Goal: Task Accomplishment & Management: Manage account settings

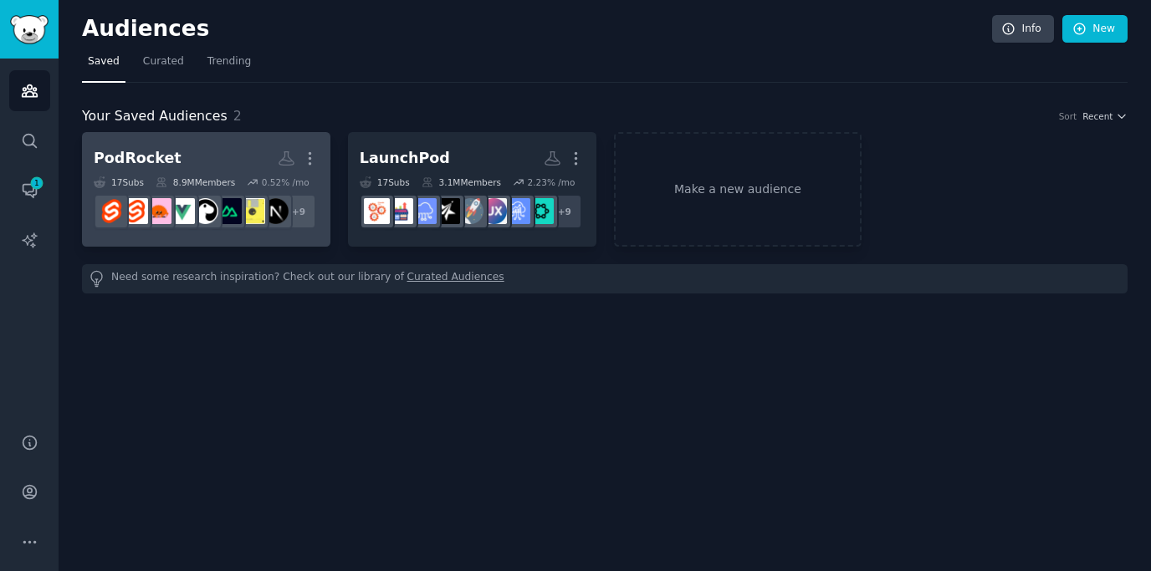
click at [188, 155] on h2 "PodRocket More" at bounding box center [206, 158] width 225 height 29
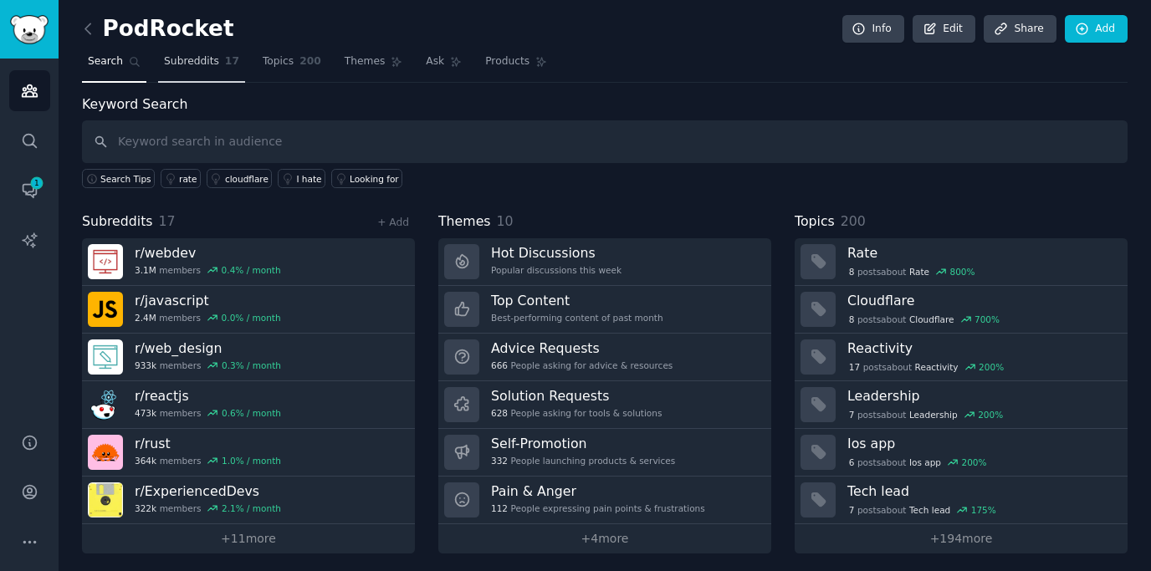
click at [191, 65] on span "Subreddits" at bounding box center [191, 61] width 55 height 15
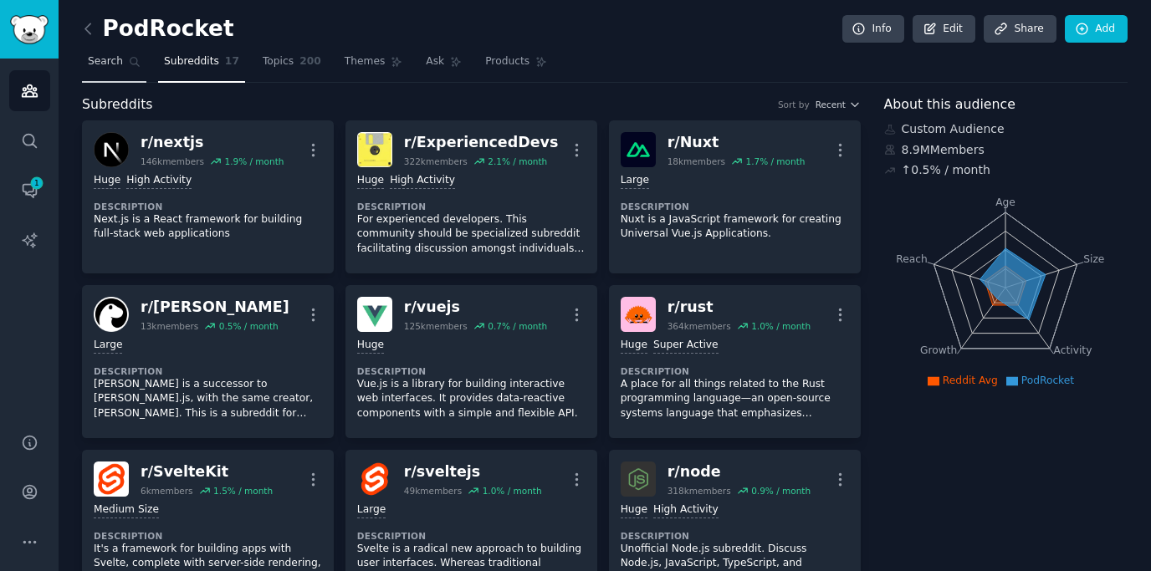
click at [109, 59] on span "Search" at bounding box center [105, 61] width 35 height 15
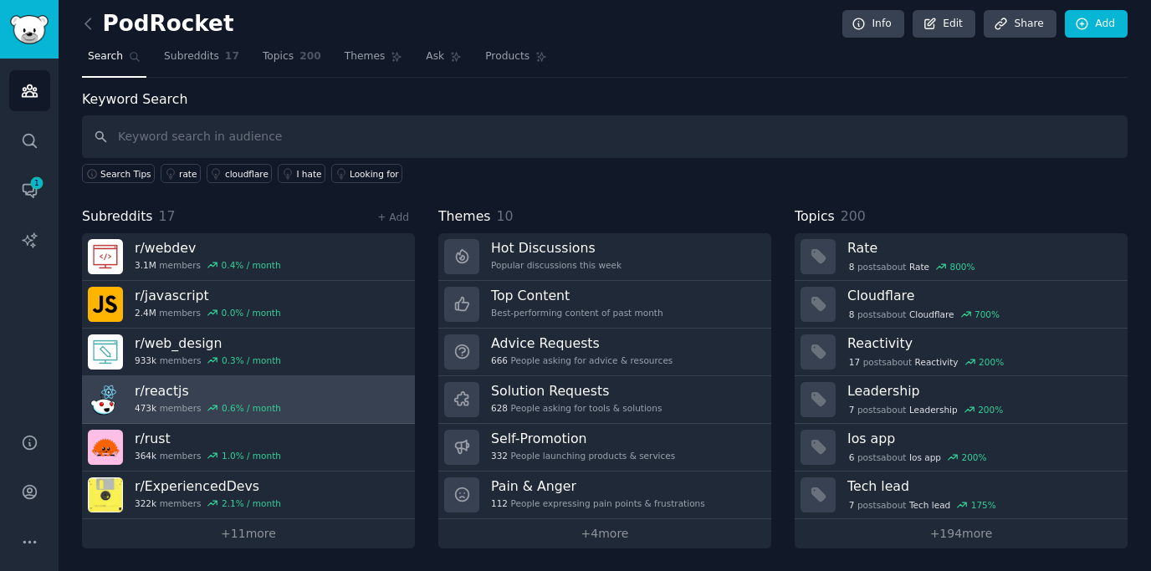
scroll to position [3, 0]
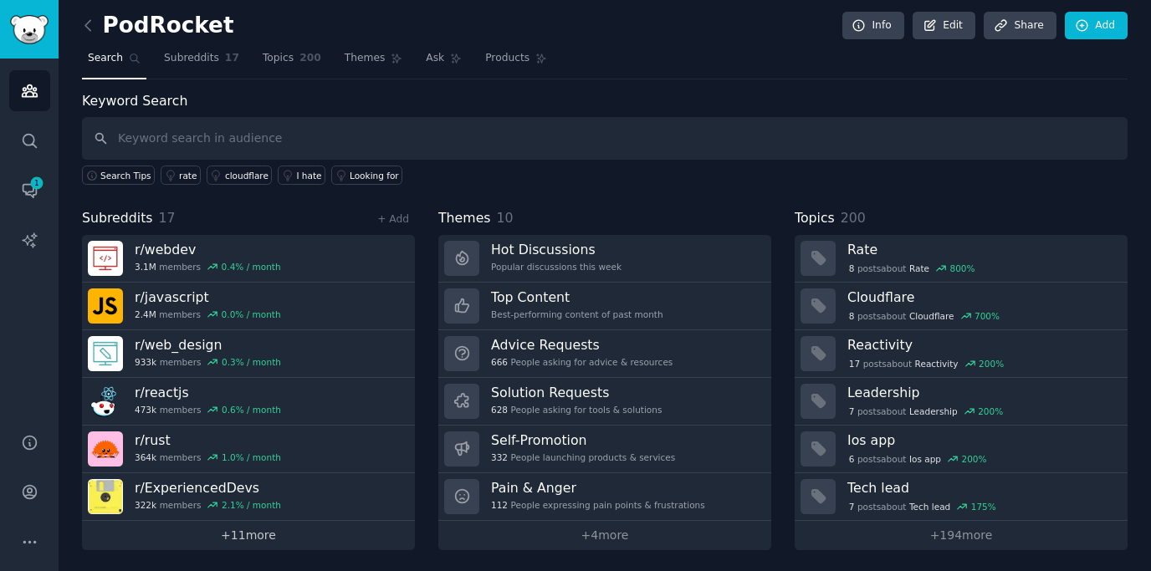
click at [264, 541] on link "+ 11 more" at bounding box center [248, 535] width 333 height 29
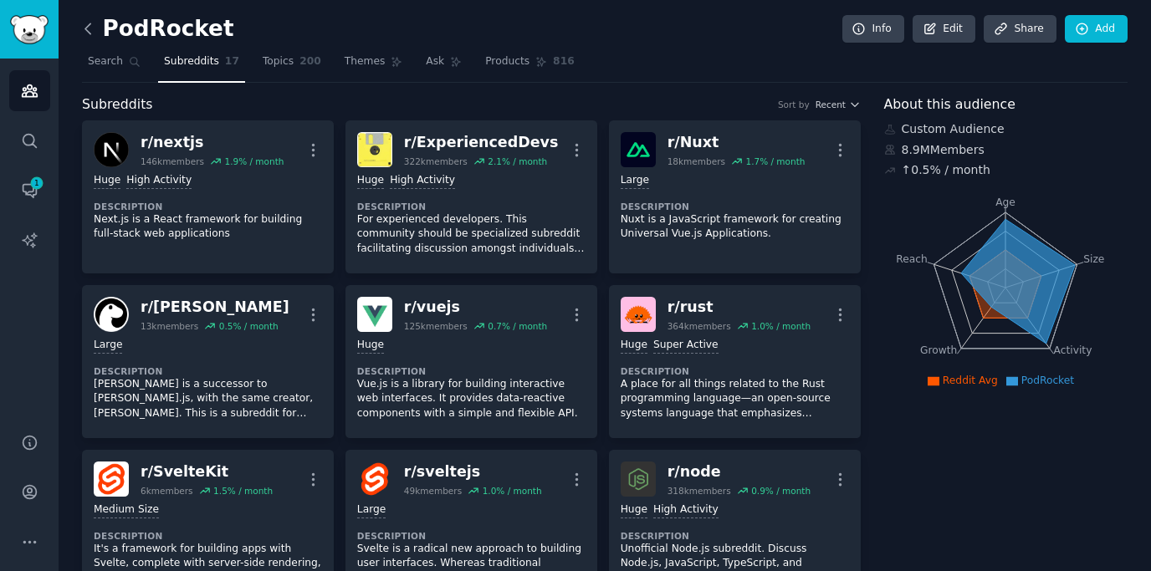
click at [85, 28] on icon at bounding box center [87, 28] width 5 height 10
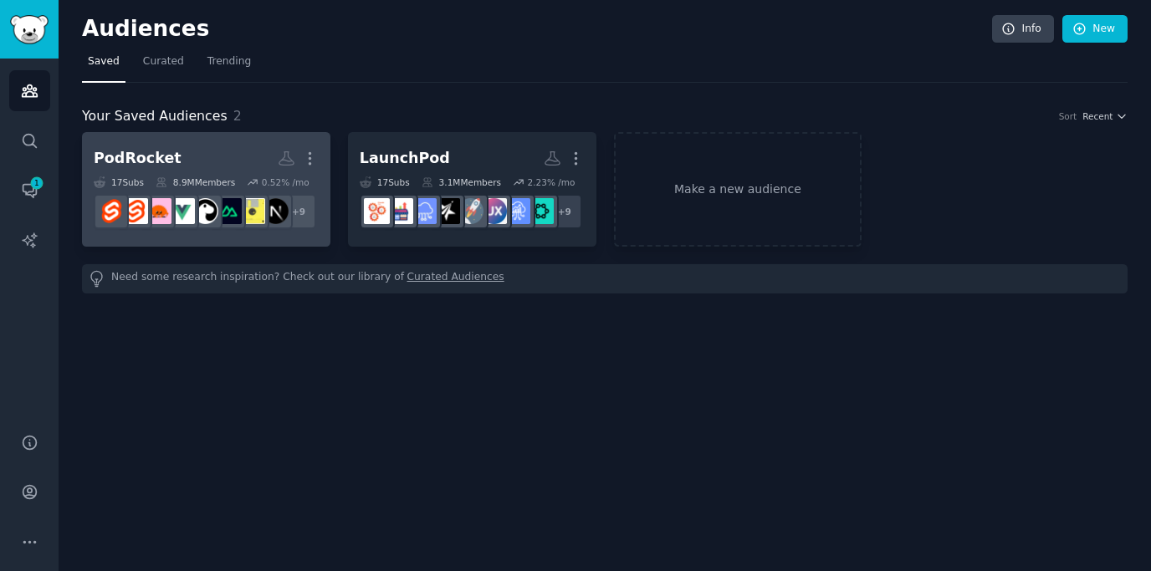
click at [210, 161] on h2 "PodRocket More" at bounding box center [206, 158] width 225 height 29
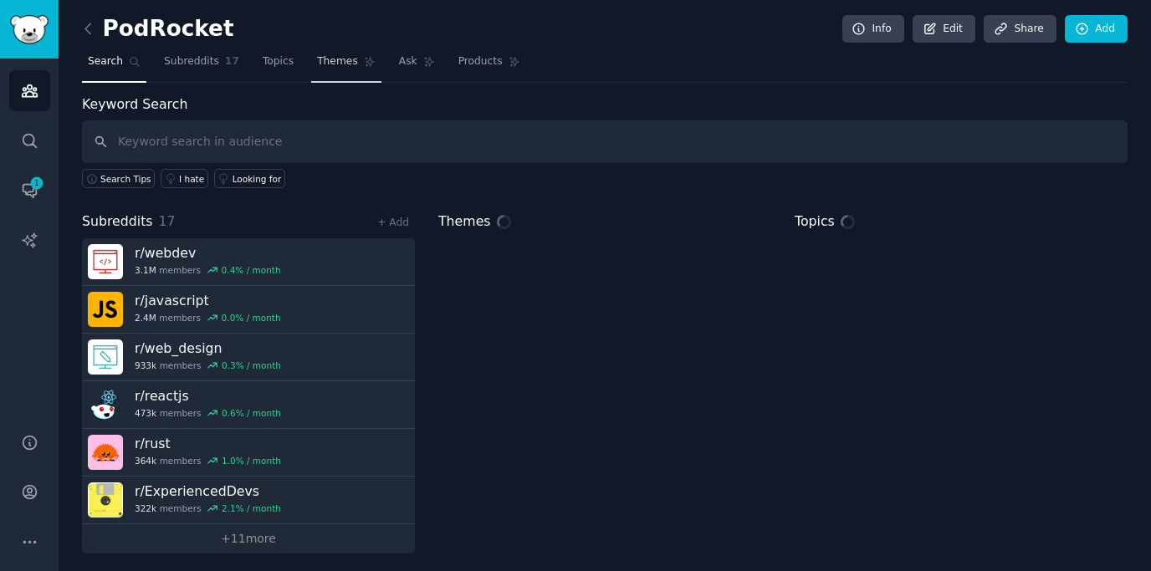
click at [342, 64] on span "Themes" at bounding box center [337, 61] width 41 height 15
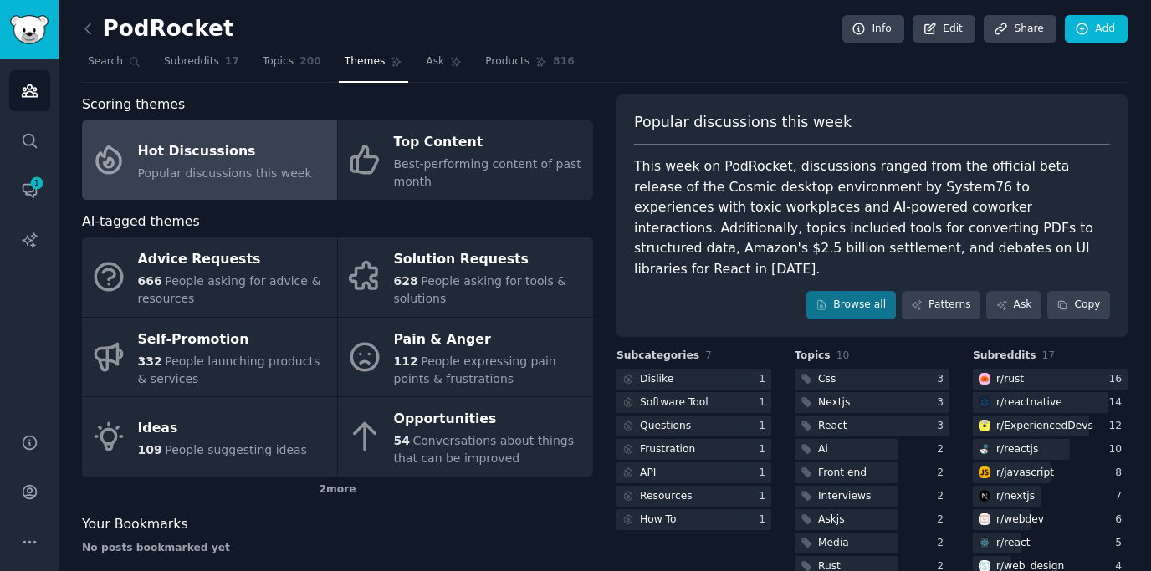
click at [735, 193] on div "This week on PodRocket, discussions ranged from the official beta release of th…" at bounding box center [872, 217] width 476 height 123
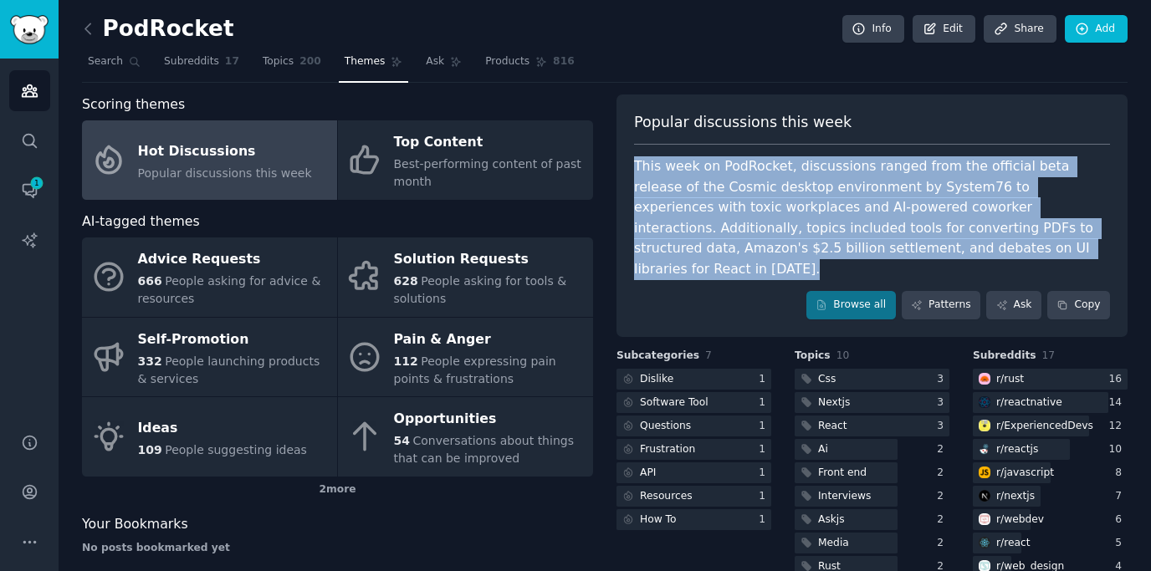
click at [735, 193] on div "This week on PodRocket, discussions ranged from the official beta release of th…" at bounding box center [872, 217] width 476 height 123
click at [847, 291] on link "Browse all" at bounding box center [851, 305] width 90 height 28
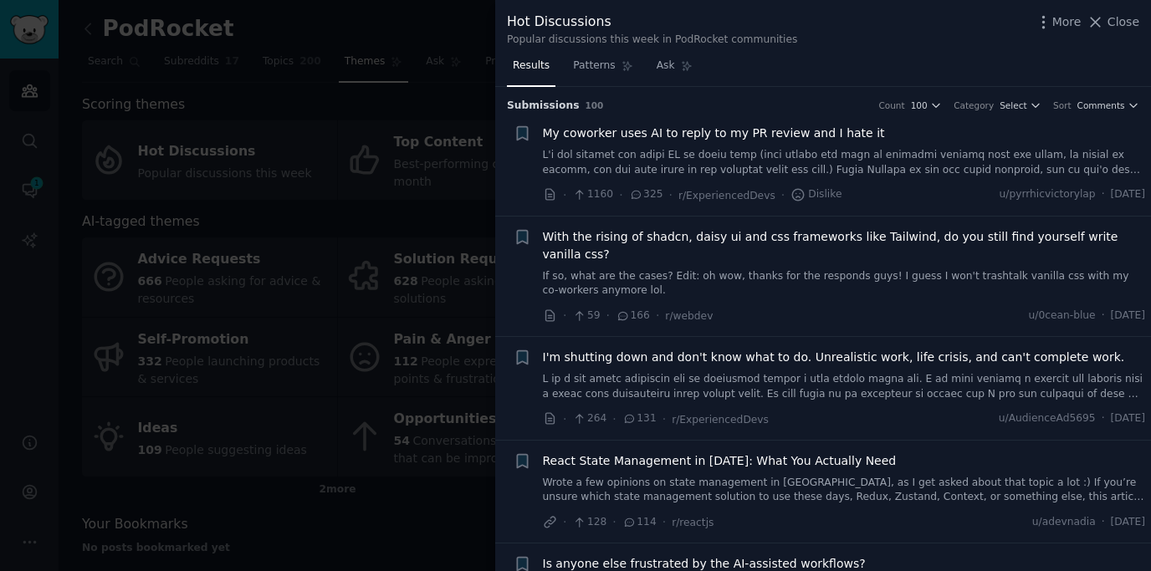
scroll to position [340, 0]
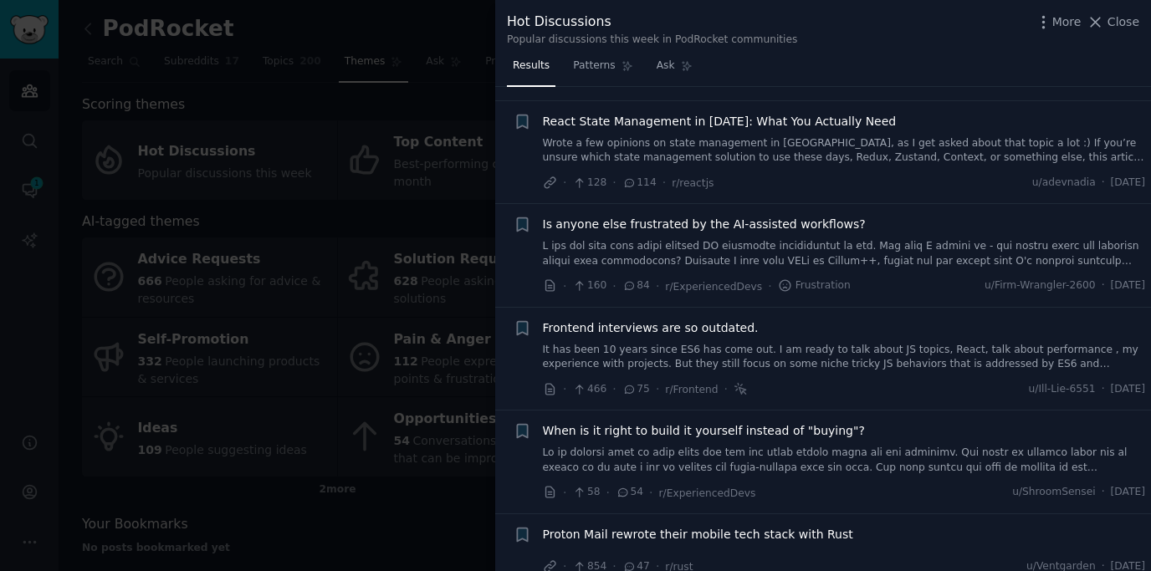
click at [257, 285] on div at bounding box center [575, 285] width 1151 height 571
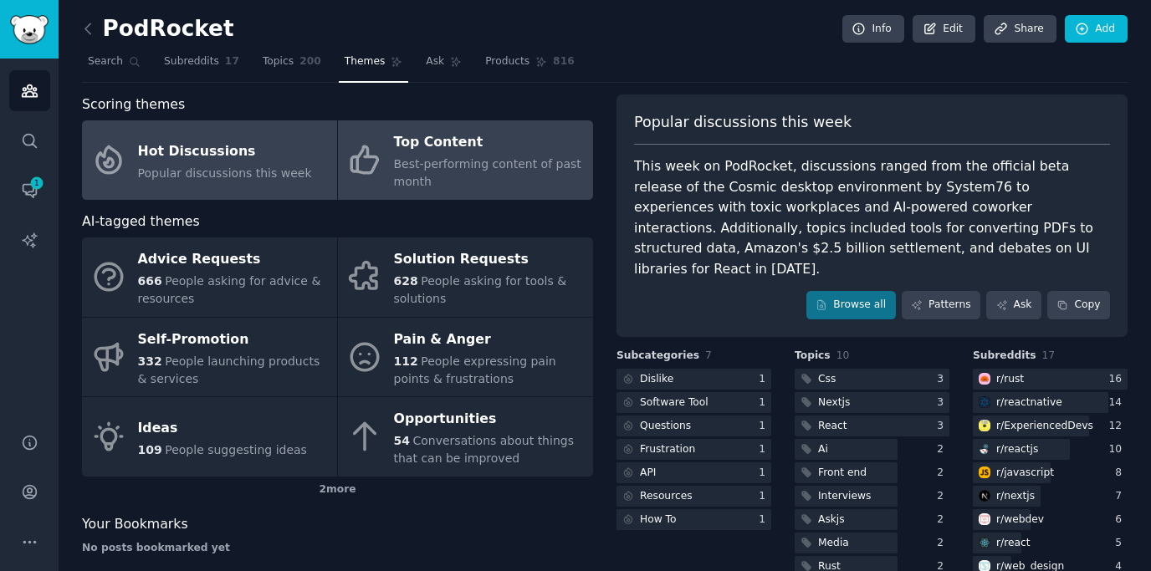
click at [459, 182] on div "Best-performing content of past month" at bounding box center [489, 173] width 191 height 35
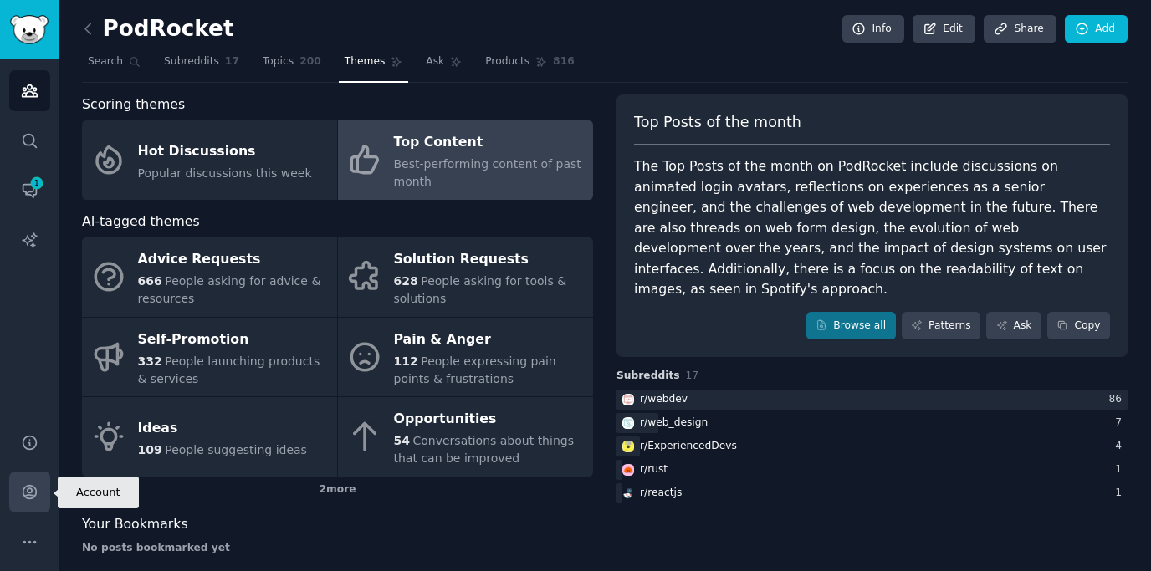
click at [23, 491] on icon "Sidebar" at bounding box center [29, 492] width 13 height 13
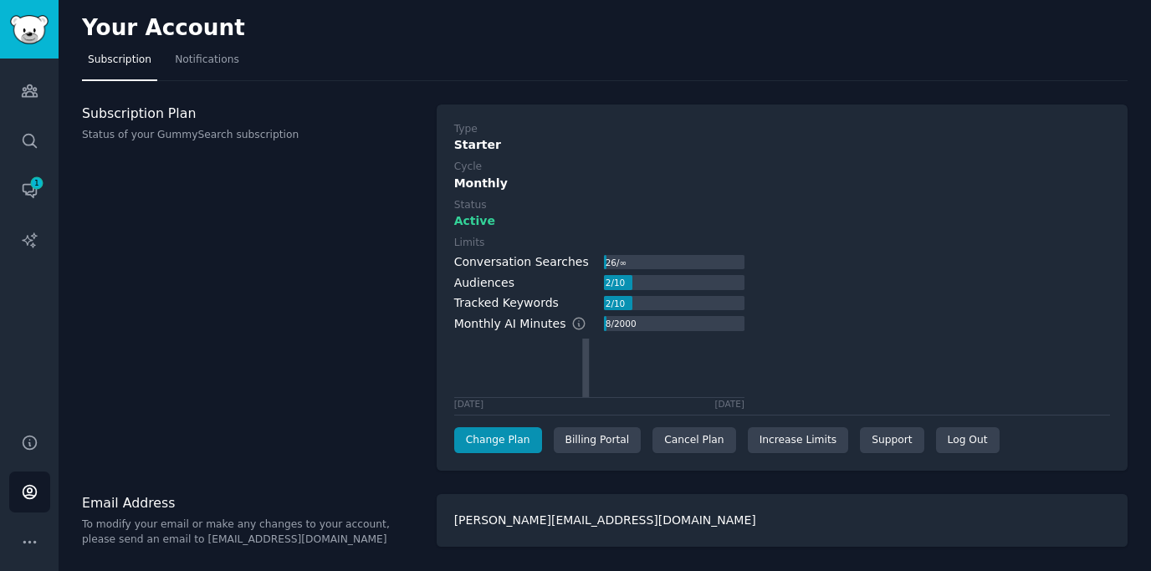
click at [556, 516] on div "[PERSON_NAME][EMAIL_ADDRESS][DOMAIN_NAME]" at bounding box center [782, 520] width 691 height 53
copy div "[PERSON_NAME][EMAIL_ADDRESS][DOMAIN_NAME]"
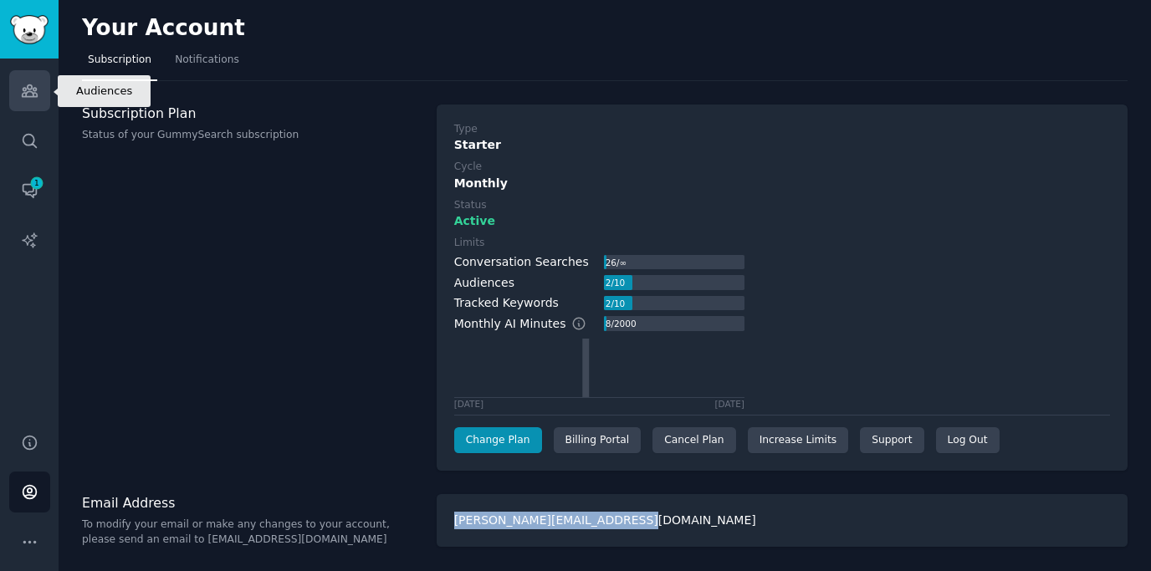
click at [34, 84] on icon "Sidebar" at bounding box center [30, 91] width 18 height 18
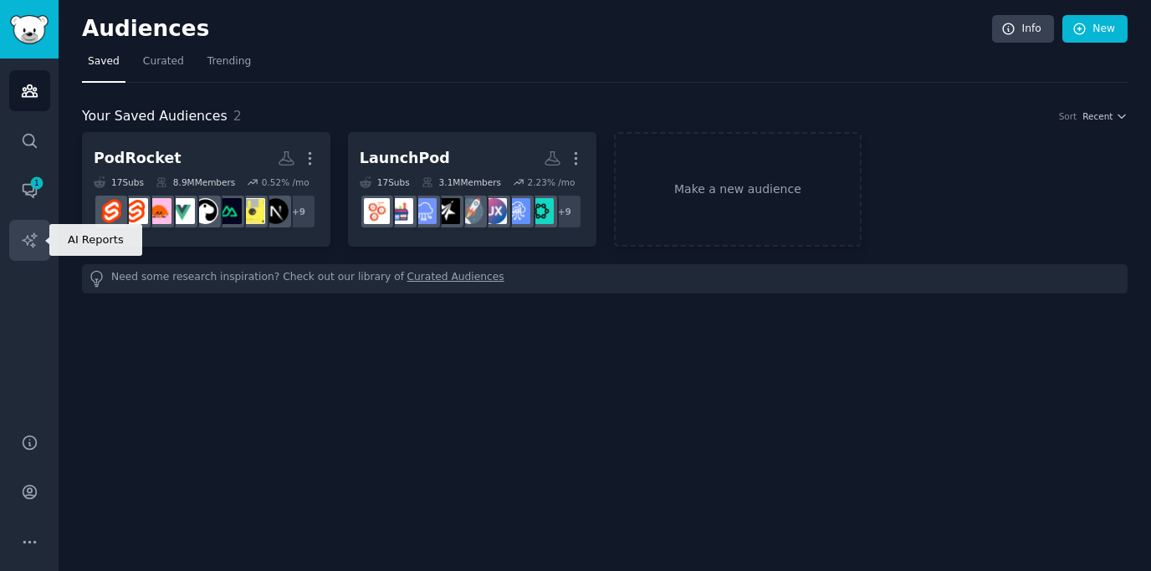
click at [34, 228] on link "AI Reports" at bounding box center [29, 240] width 41 height 41
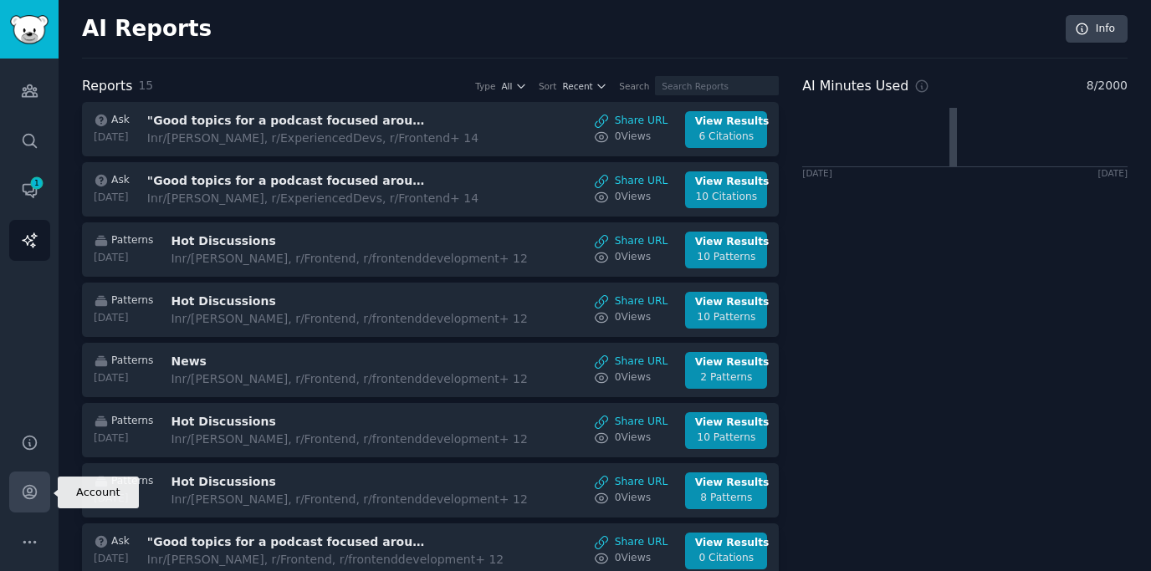
click at [26, 477] on link "Account" at bounding box center [29, 492] width 41 height 41
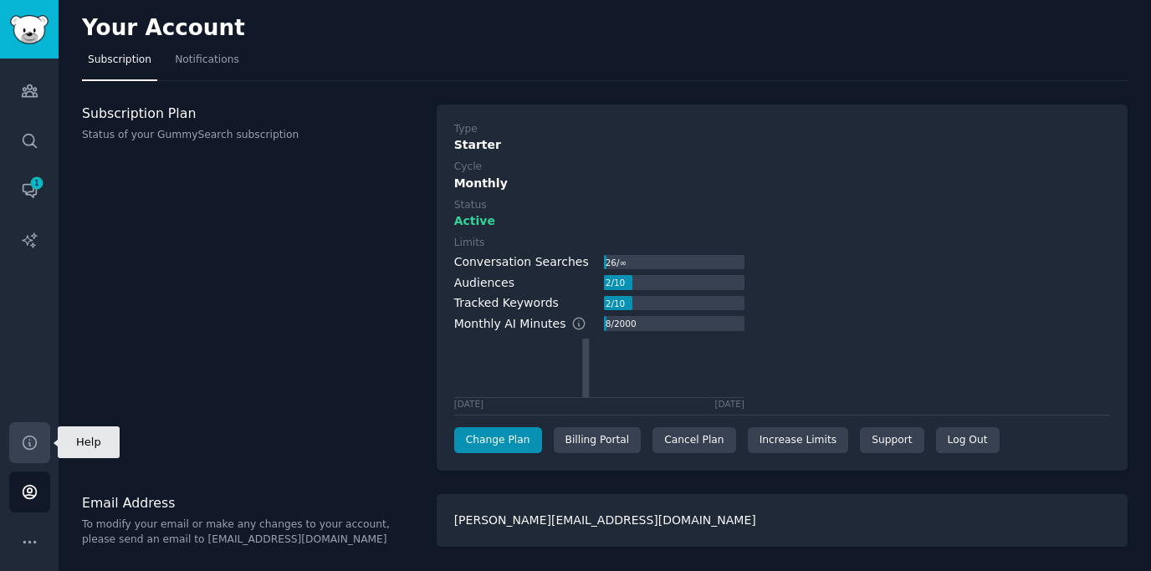
click at [23, 431] on link "Help" at bounding box center [29, 442] width 41 height 41
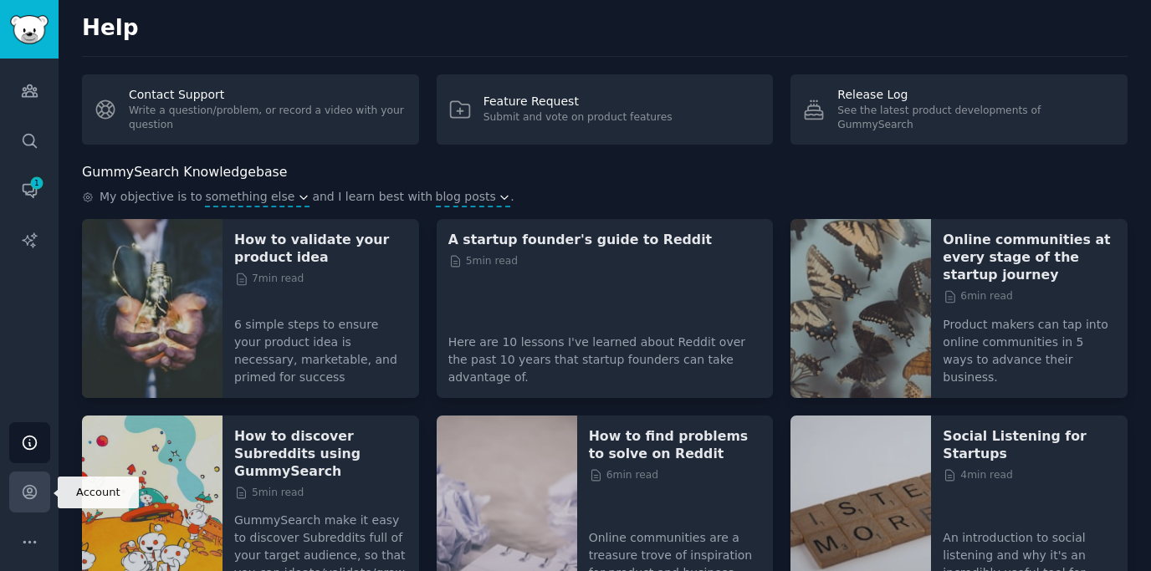
click at [34, 487] on icon "Sidebar" at bounding box center [30, 492] width 18 height 18
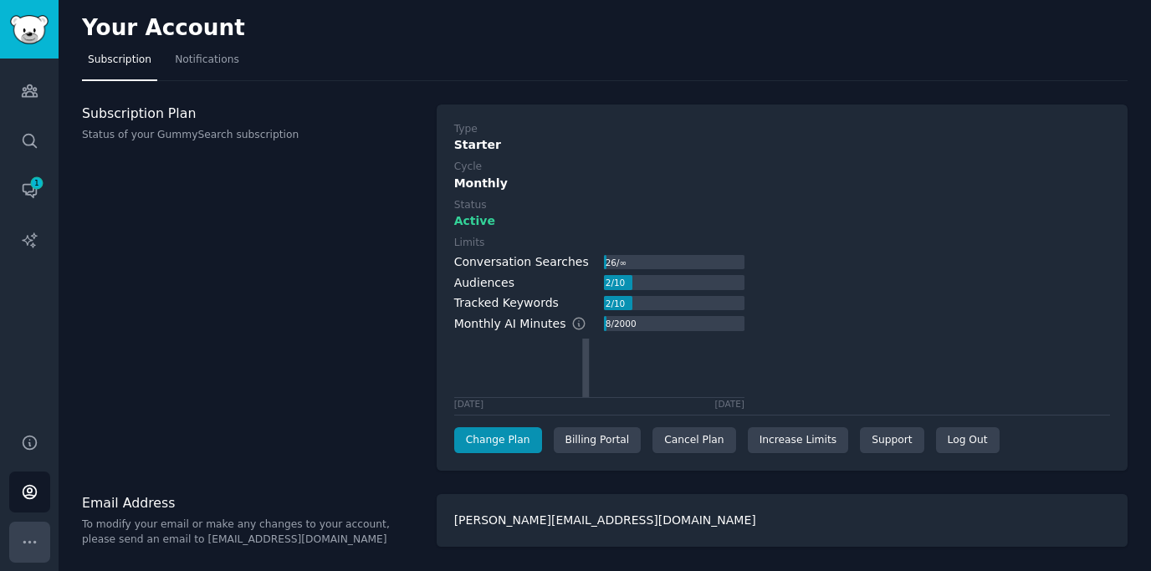
click at [27, 540] on icon "Sidebar" at bounding box center [30, 543] width 18 height 18
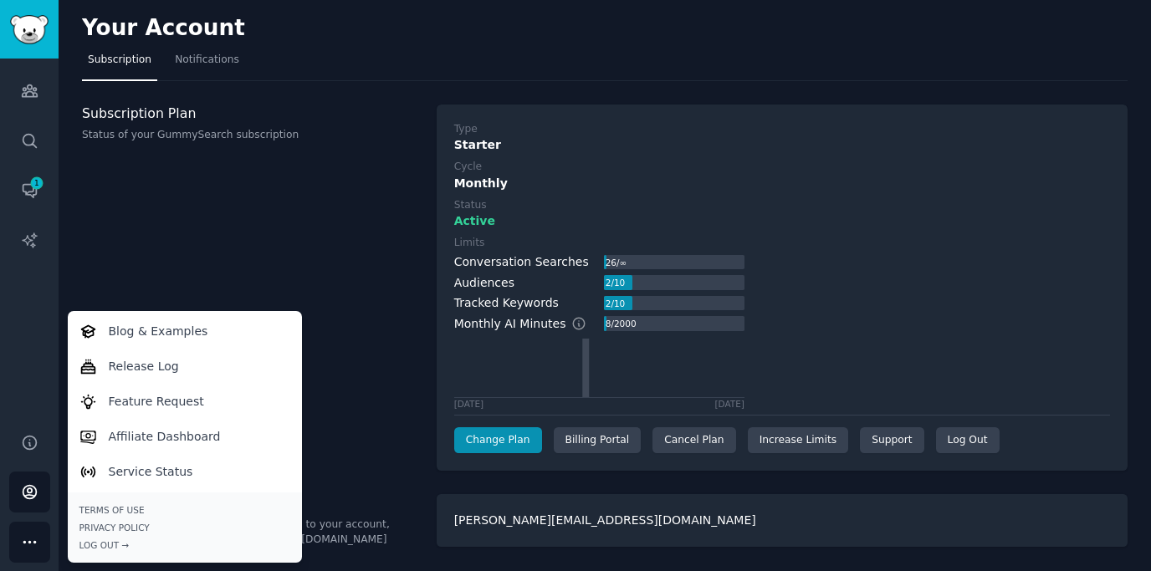
click at [311, 423] on div "Subscription Plan Status of your GummySearch subscription" at bounding box center [250, 288] width 337 height 367
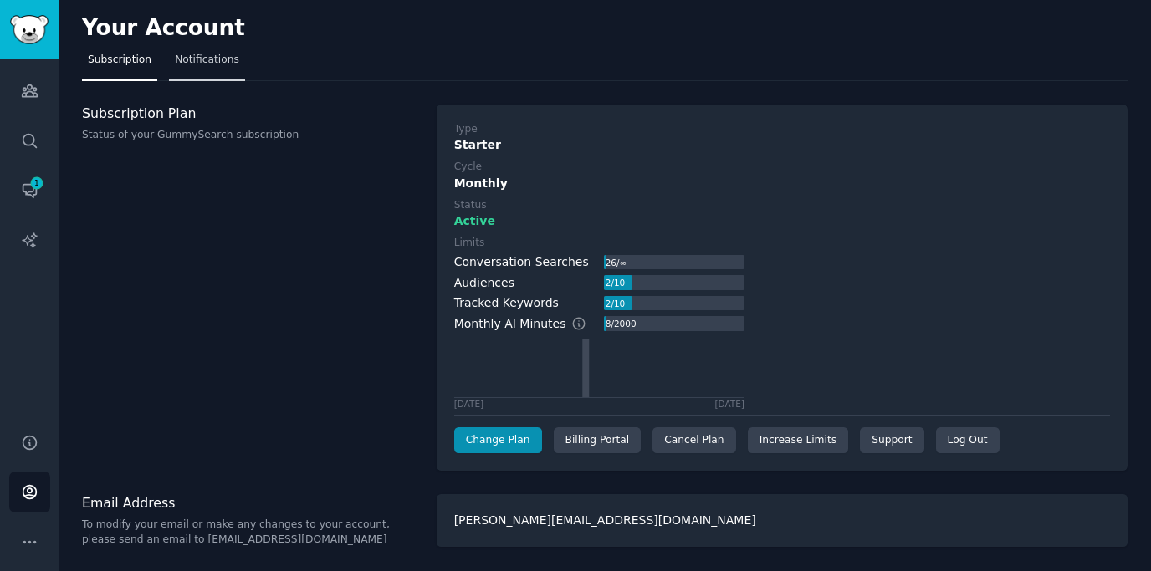
click at [198, 69] on link "Notifications" at bounding box center [207, 64] width 76 height 34
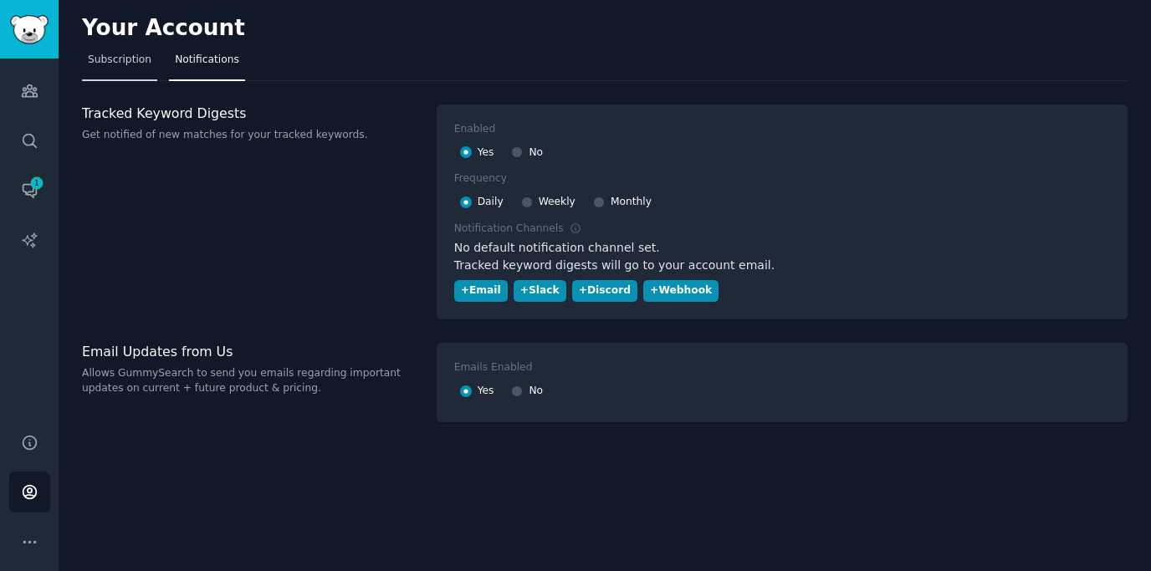
click at [125, 51] on link "Subscription" at bounding box center [119, 64] width 75 height 34
